Goal: Transaction & Acquisition: Subscribe to service/newsletter

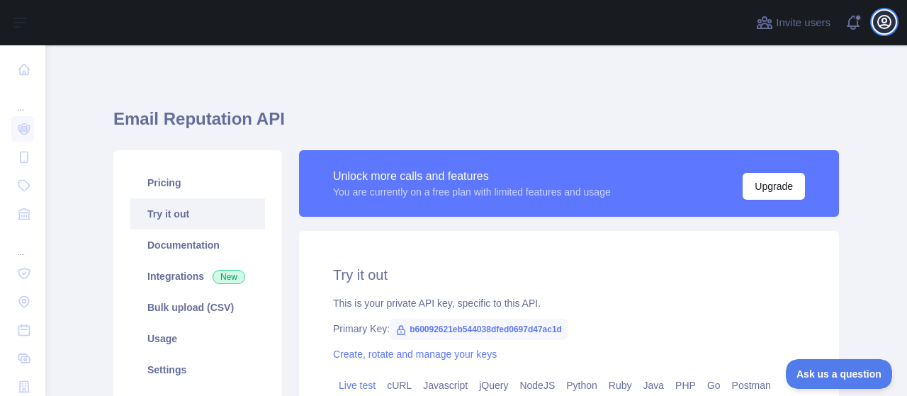
click at [880, 25] on icon "button" at bounding box center [884, 22] width 13 height 13
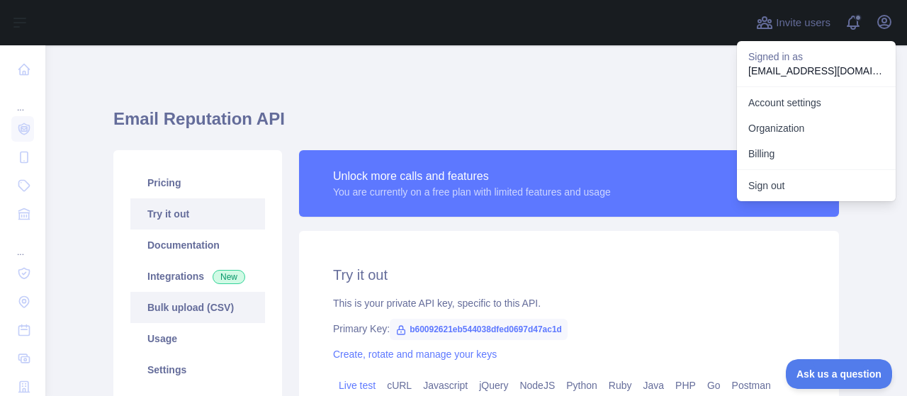
click at [214, 315] on link "Bulk upload (CSV)" at bounding box center [197, 307] width 135 height 31
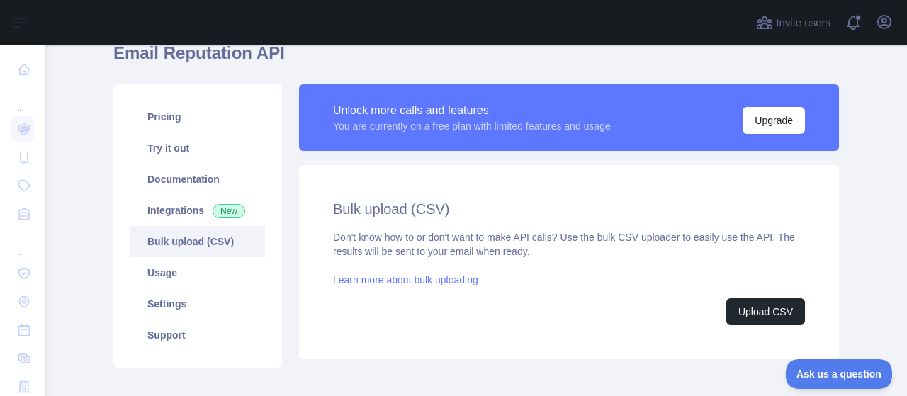
scroll to position [142, 0]
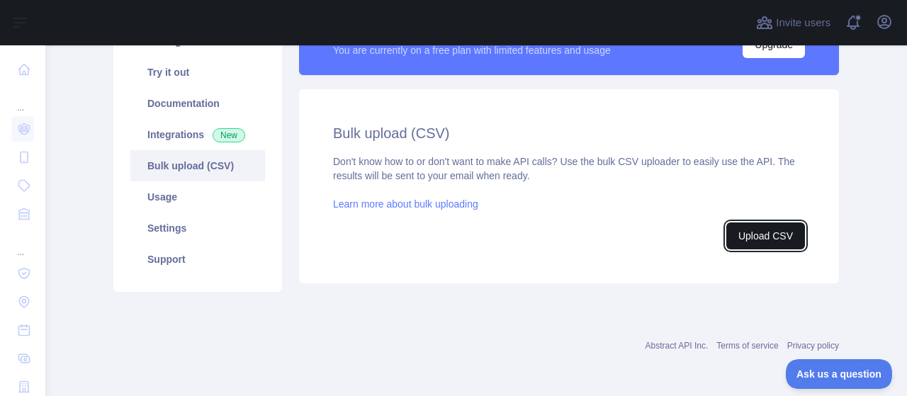
click at [743, 233] on button "Upload CSV" at bounding box center [765, 236] width 79 height 27
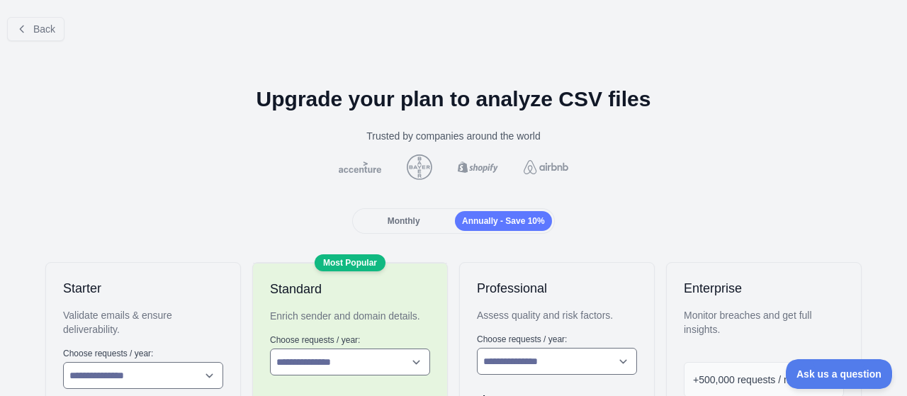
click at [557, 164] on img at bounding box center [546, 167] width 50 height 14
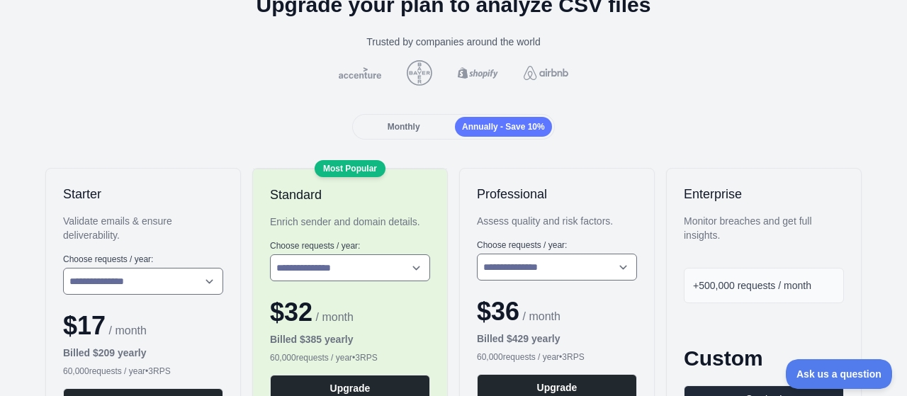
scroll to position [71, 0]
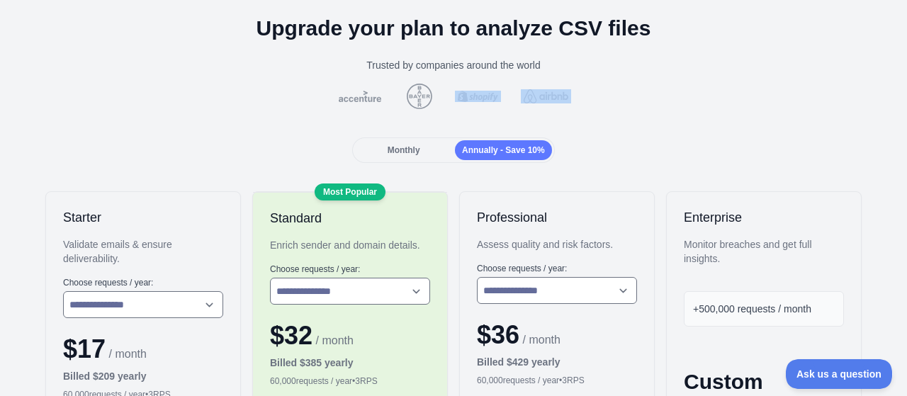
drag, startPoint x: 566, startPoint y: 95, endPoint x: 536, endPoint y: 95, distance: 30.5
click at [536, 95] on div at bounding box center [453, 97] width 884 height 26
drag, startPoint x: 536, startPoint y: 95, endPoint x: 720, endPoint y: 105, distance: 184.5
click at [720, 105] on div at bounding box center [453, 97] width 884 height 26
click at [529, 90] on img at bounding box center [546, 96] width 50 height 14
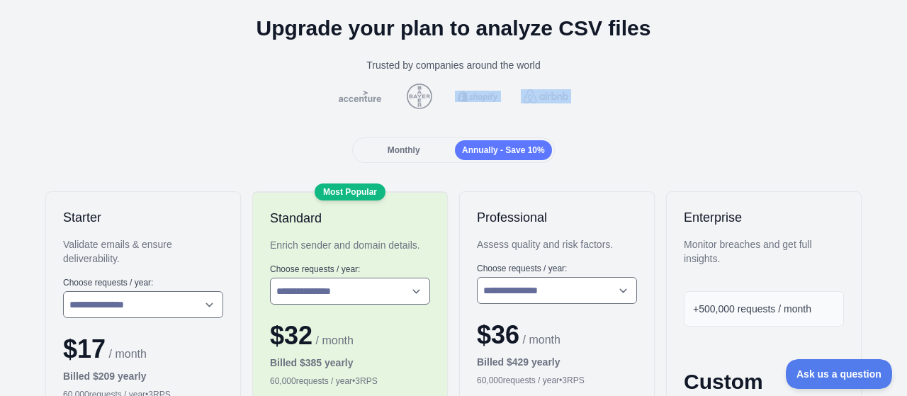
click at [546, 93] on img at bounding box center [546, 96] width 50 height 14
click at [407, 154] on span "Monthly" at bounding box center [404, 150] width 33 height 10
